Goal: Check status: Check status

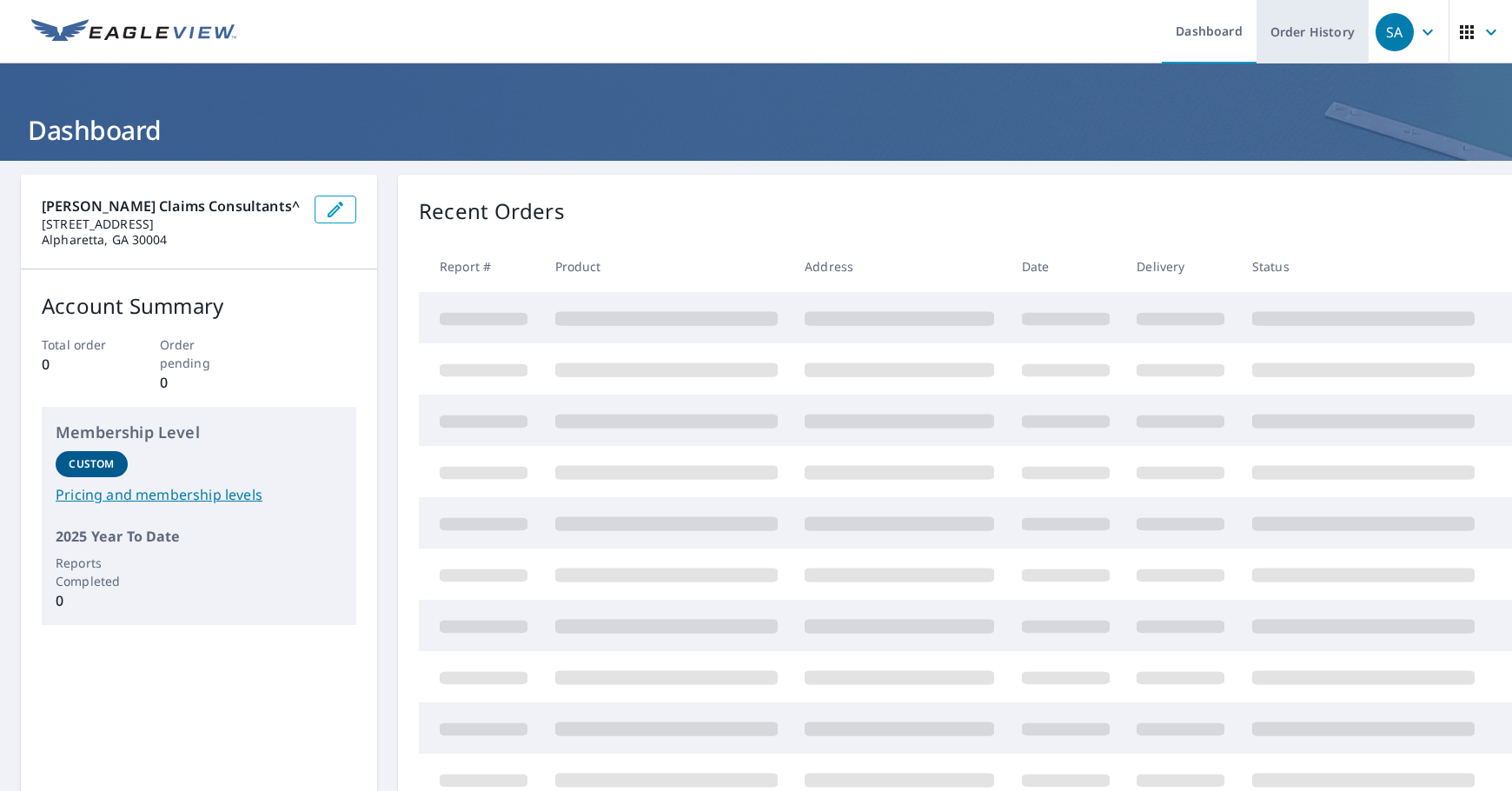
drag, startPoint x: 1315, startPoint y: 41, endPoint x: 1328, endPoint y: 48, distance: 14.8
click at [1315, 41] on link "Order History" at bounding box center [1312, 31] width 112 height 63
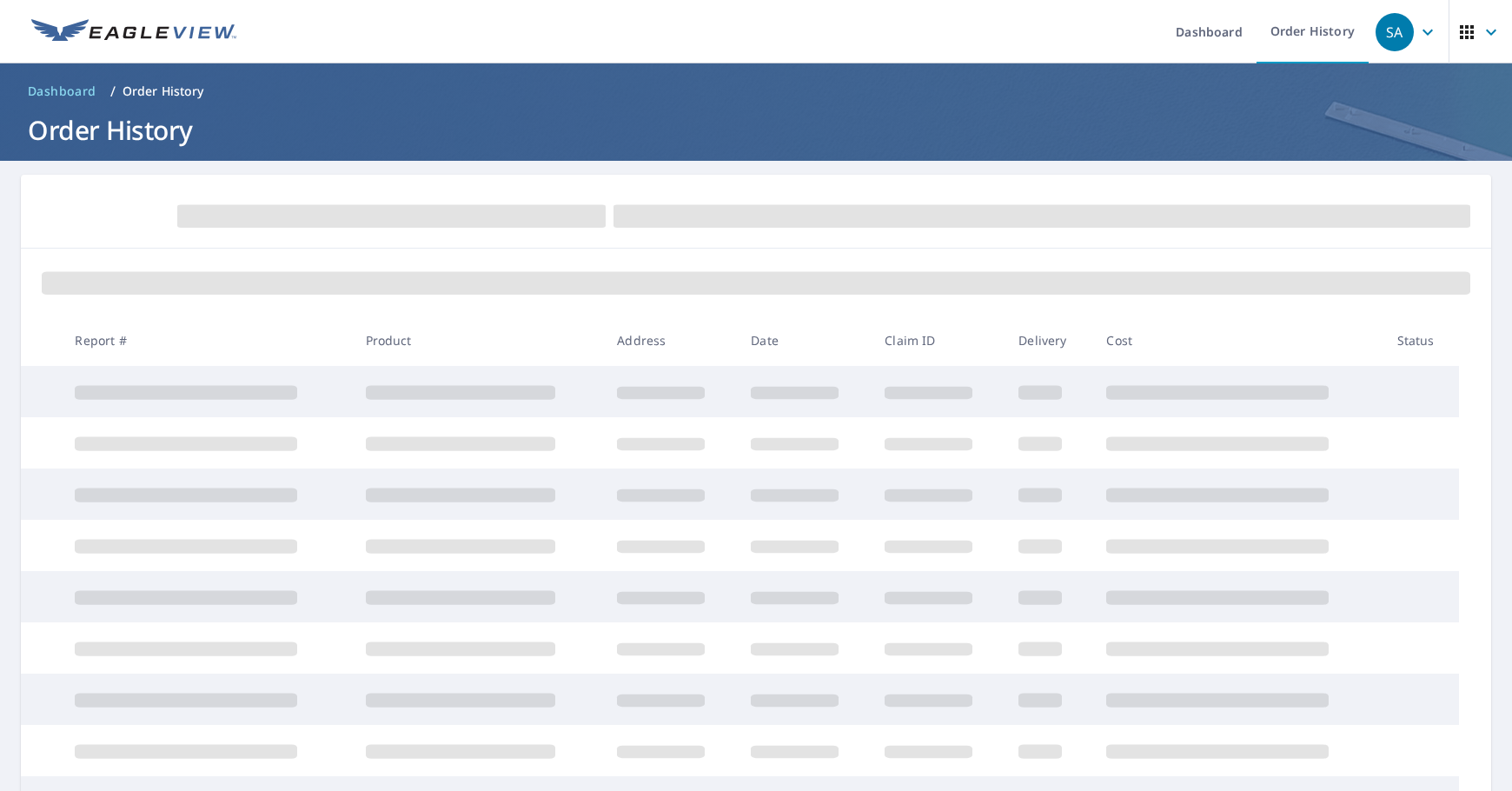
click at [1322, 213] on span at bounding box center [1042, 216] width 857 height 22
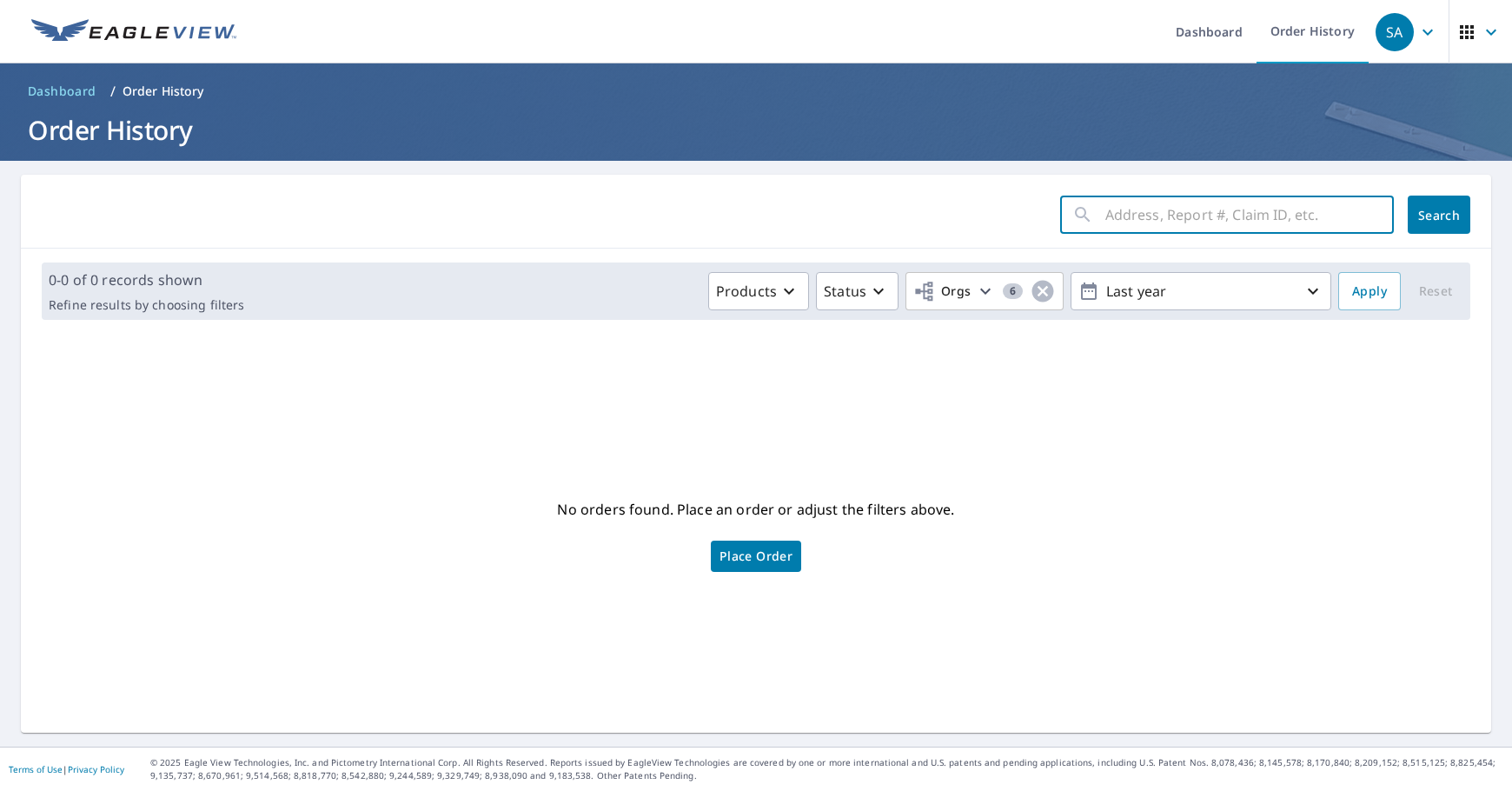
drag, startPoint x: 1348, startPoint y: 214, endPoint x: 1361, endPoint y: 214, distance: 13.0
click at [1348, 214] on input "text" at bounding box center [1249, 215] width 289 height 49
paste input "2509030380"
type input "2509030380"
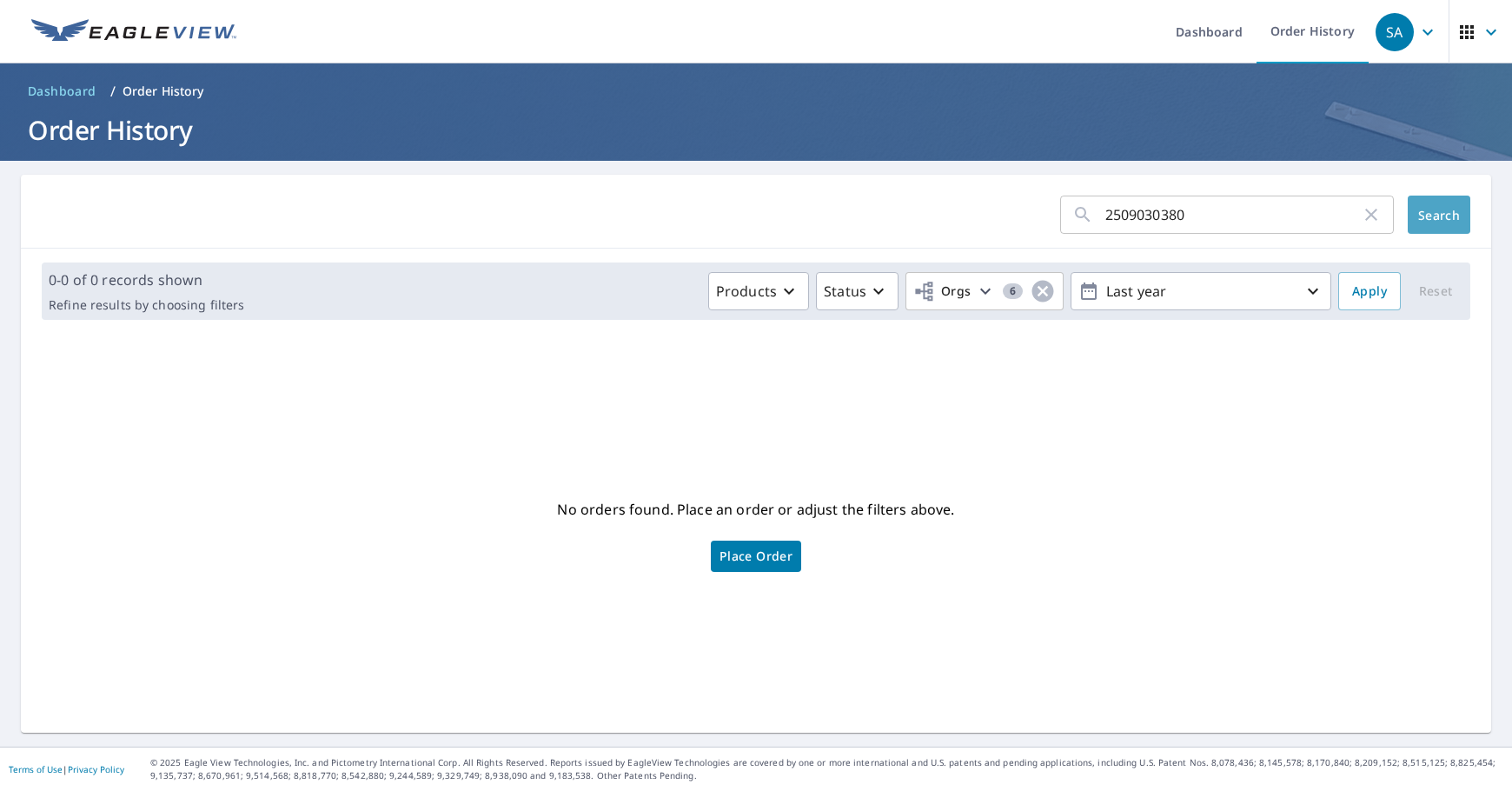
click at [1431, 211] on span "Search" at bounding box center [1439, 215] width 35 height 17
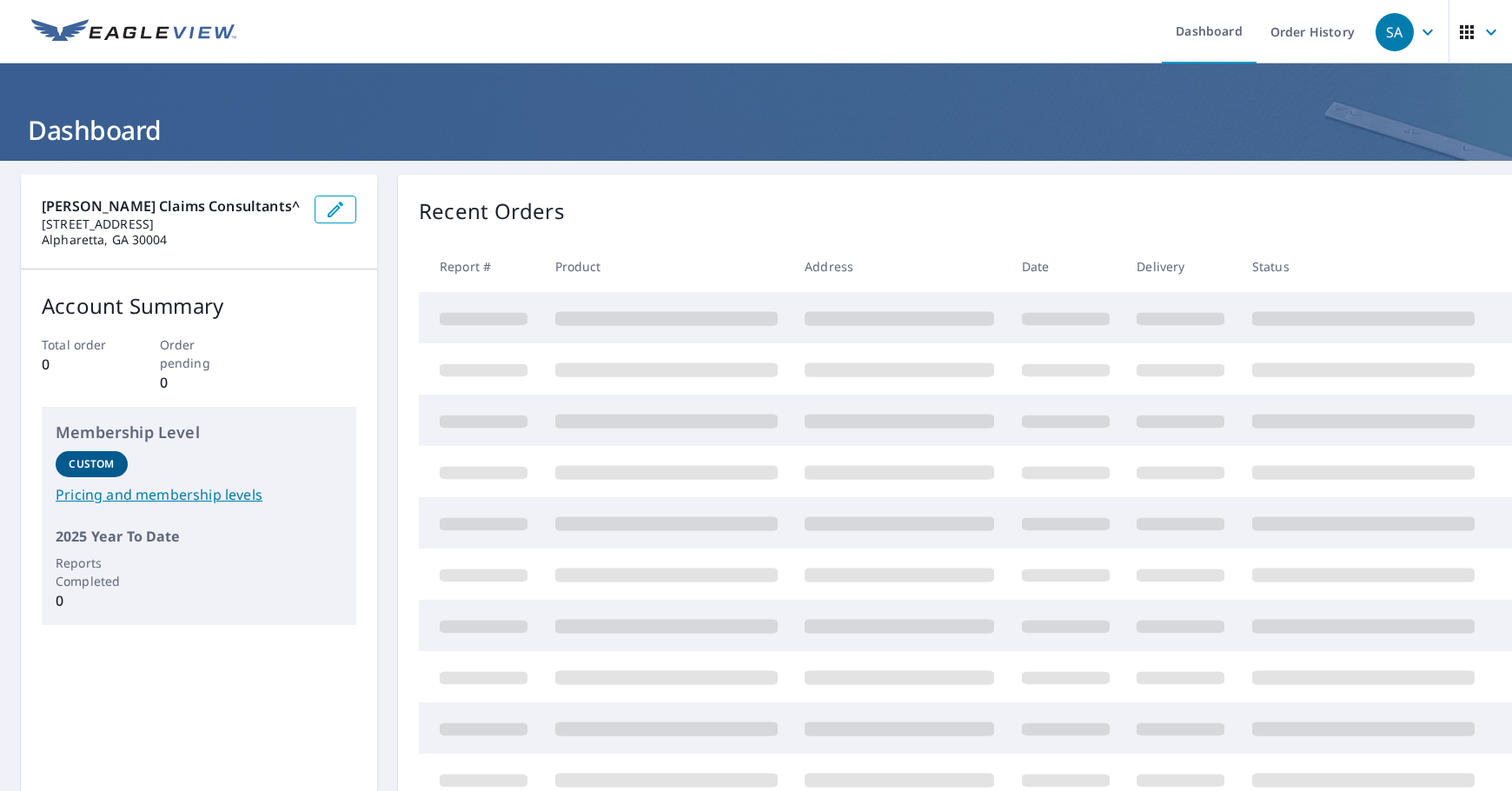
click at [1298, 42] on link "Order History" at bounding box center [1312, 31] width 112 height 63
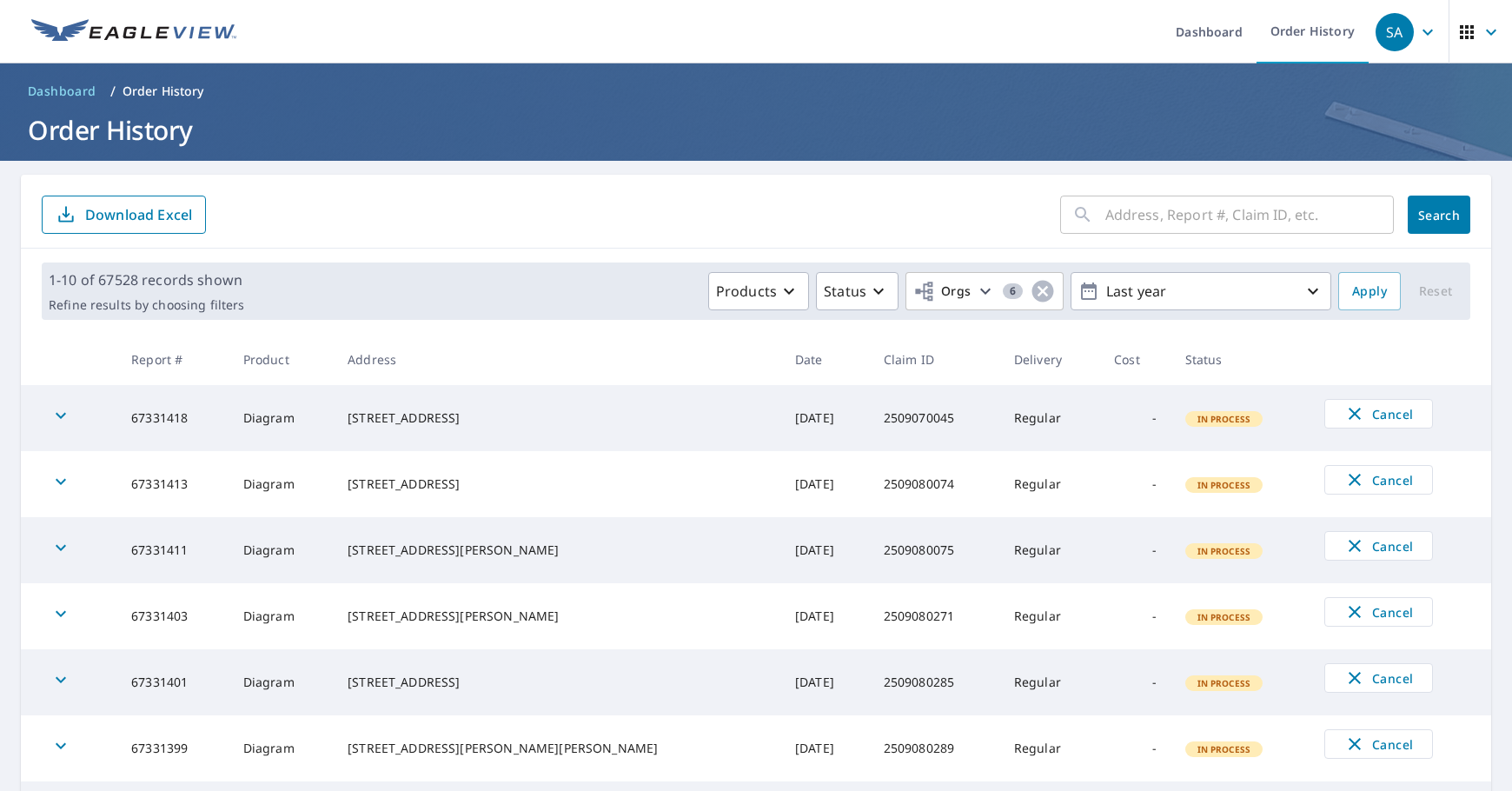
click at [1179, 205] on input "text" at bounding box center [1249, 215] width 289 height 49
paste input "2509081108"
type input "2509081108"
click at [1443, 223] on button "Search" at bounding box center [1439, 214] width 62 height 38
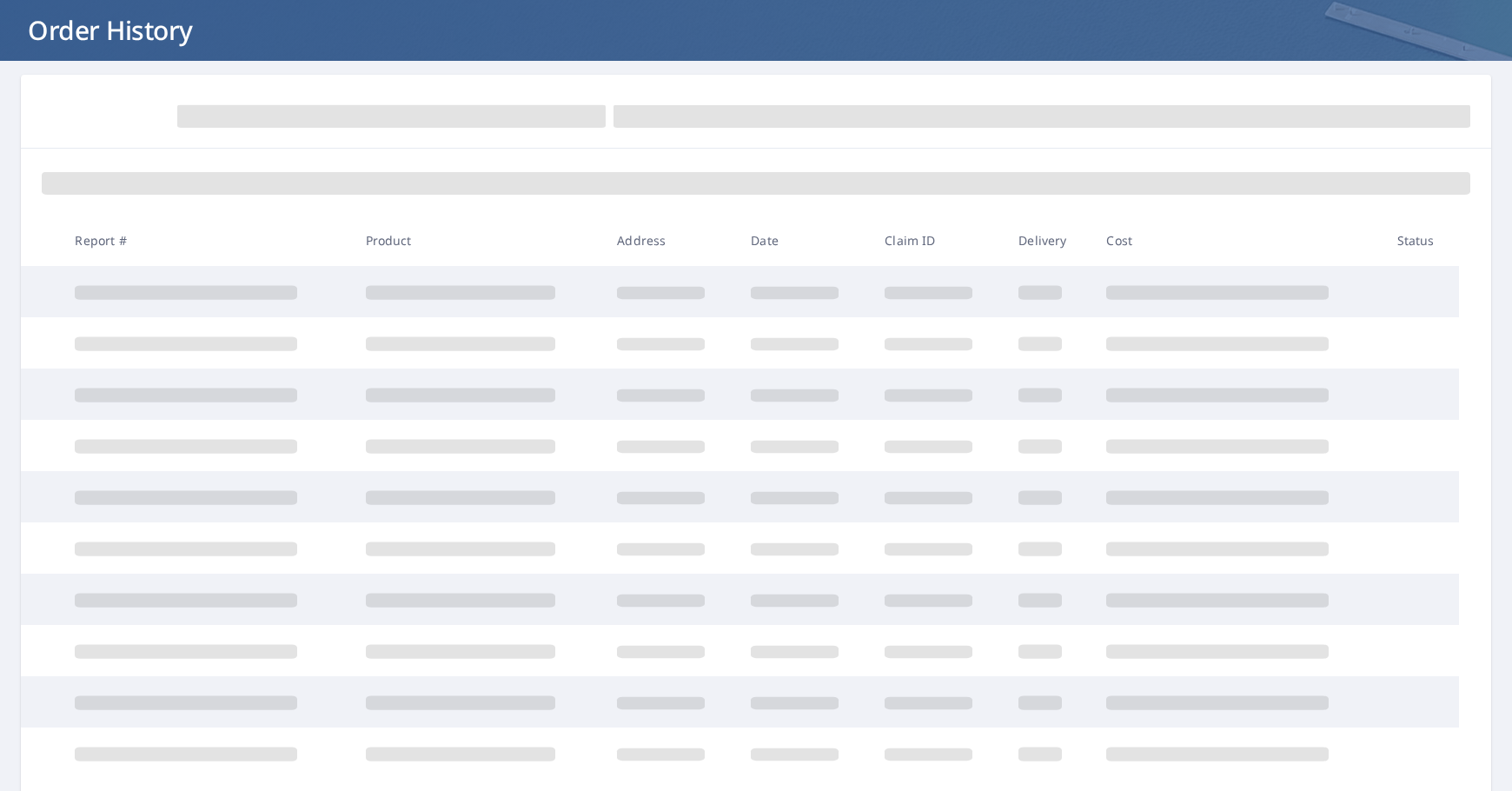
scroll to position [212, 0]
